Goal: Information Seeking & Learning: Learn about a topic

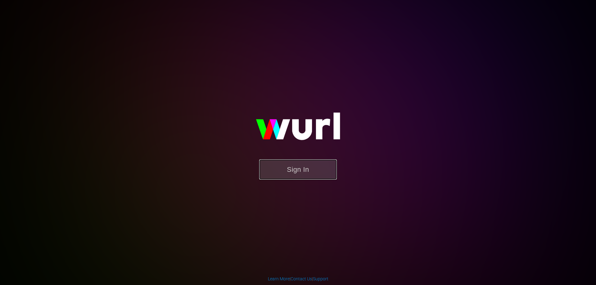
click at [312, 170] on button "Sign In" at bounding box center [298, 170] width 78 height 20
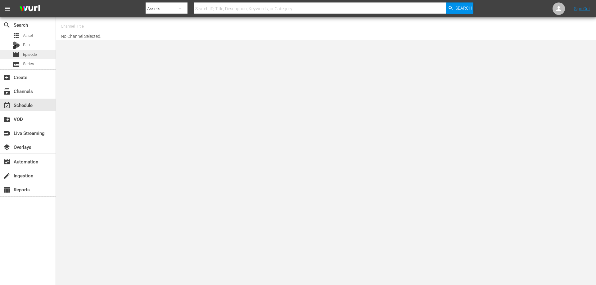
click at [35, 56] on span "Episode" at bounding box center [30, 55] width 14 height 6
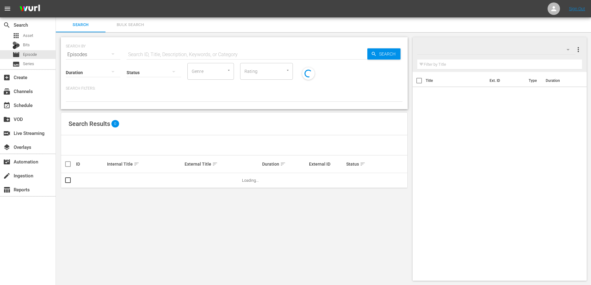
click at [479, 65] on input "text" at bounding box center [499, 65] width 165 height 10
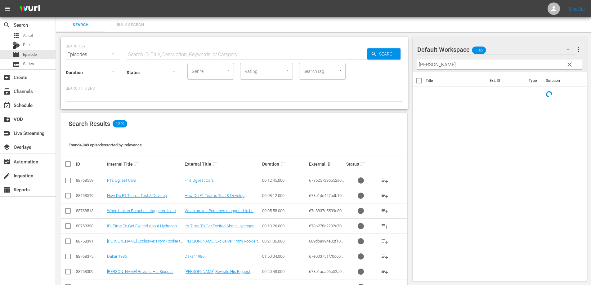
type input "mansell"
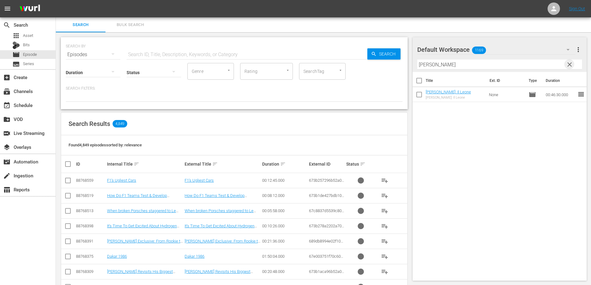
click at [571, 64] on span "clear" at bounding box center [569, 64] width 7 height 7
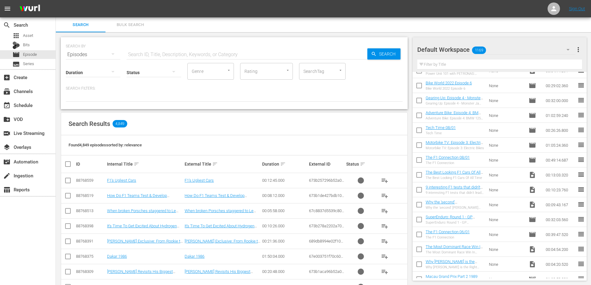
scroll to position [13686, 0]
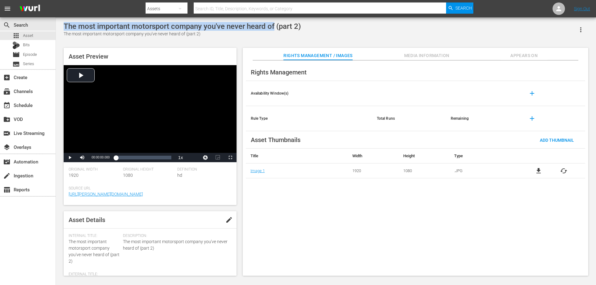
drag, startPoint x: 274, startPoint y: 25, endPoint x: 57, endPoint y: 25, distance: 216.7
click at [57, 25] on div "The most important motorsport company you've never heard of (part 2) The most i…" at bounding box center [326, 147] width 540 height 260
copy div "The most important motorsport company you've never heard of"
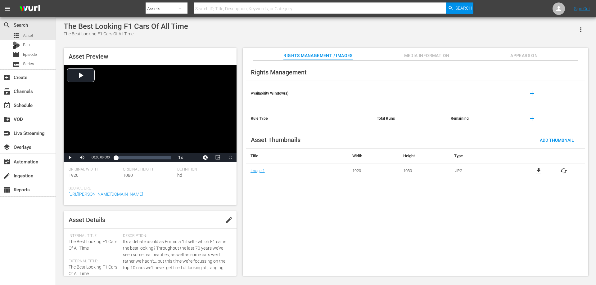
click at [173, 27] on div "The Best Looking F1 Cars Of All Time" at bounding box center [126, 26] width 124 height 9
copy div "The Best Looking F1 Cars Of All Time"
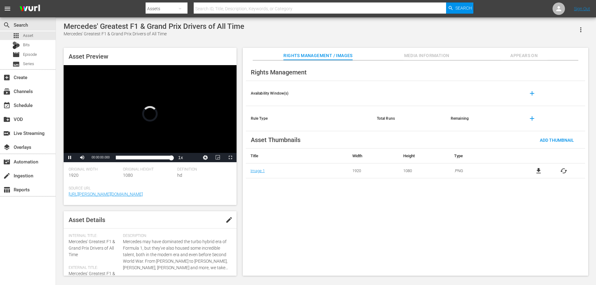
drag, startPoint x: 120, startPoint y: 159, endPoint x: 188, endPoint y: 162, distance: 68.4
click at [188, 162] on div "Pause Mute Current Time 00:00:00.000 / Duration 00:13:24.904 Loaded : 0.00% 00:…" at bounding box center [150, 157] width 173 height 9
drag, startPoint x: 172, startPoint y: 159, endPoint x: 168, endPoint y: 160, distance: 3.8
click at [168, 160] on div "00:13:24.991" at bounding box center [142, 158] width 52 height 6
click at [175, 97] on div "Video Player" at bounding box center [150, 109] width 173 height 88
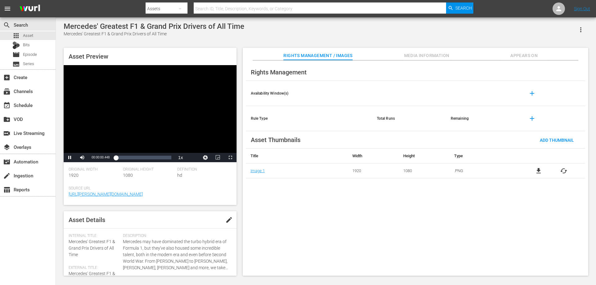
click at [173, 27] on div "Mercedes' Greatest F1 & Grand Prix Drivers of All Time" at bounding box center [154, 26] width 181 height 9
copy div "Mercedes' Greatest F1 & Grand Prix Drivers of All Time"
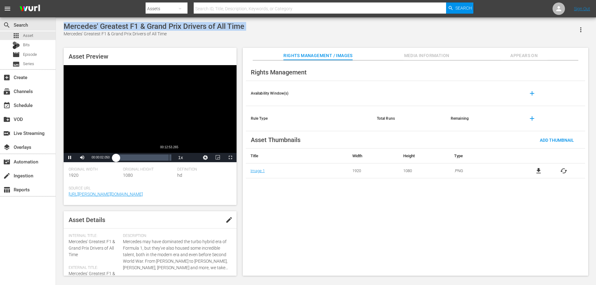
click at [169, 158] on div "00:12:53.265" at bounding box center [169, 158] width 0 height 6
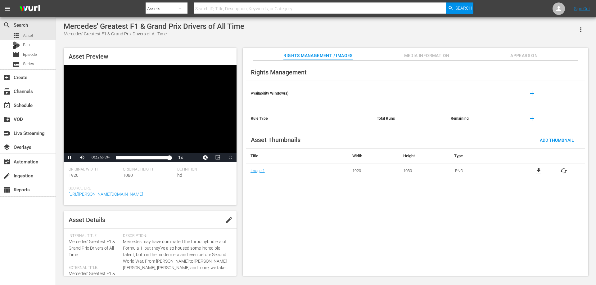
click at [188, 99] on div "Video Player" at bounding box center [150, 109] width 173 height 88
